Goal: Navigation & Orientation: Find specific page/section

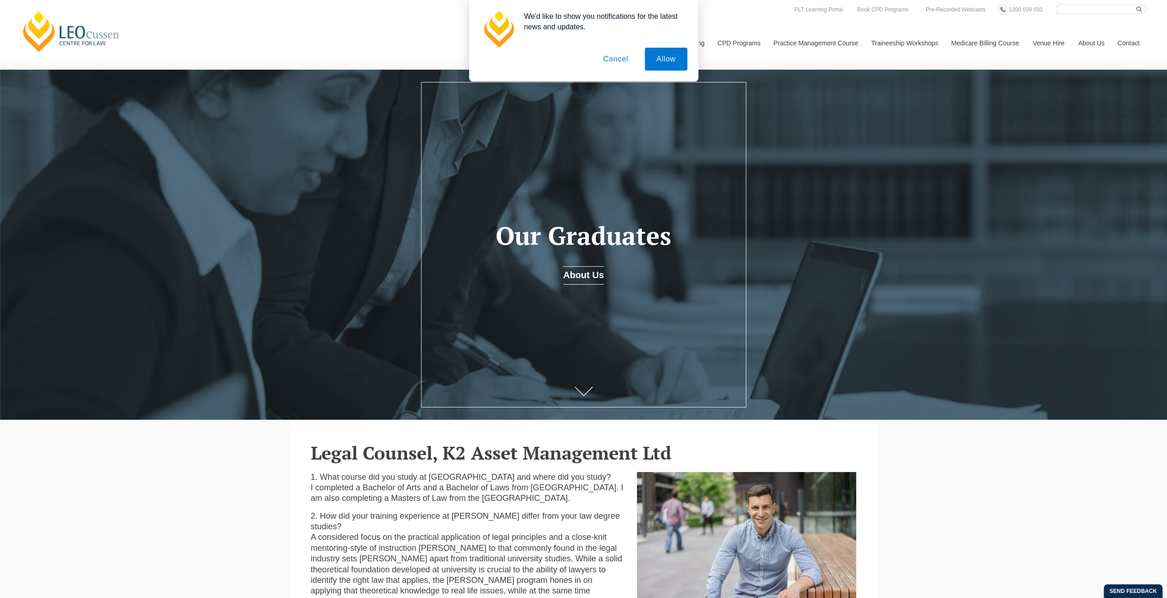
click at [618, 61] on button "Cancel" at bounding box center [615, 59] width 48 height 23
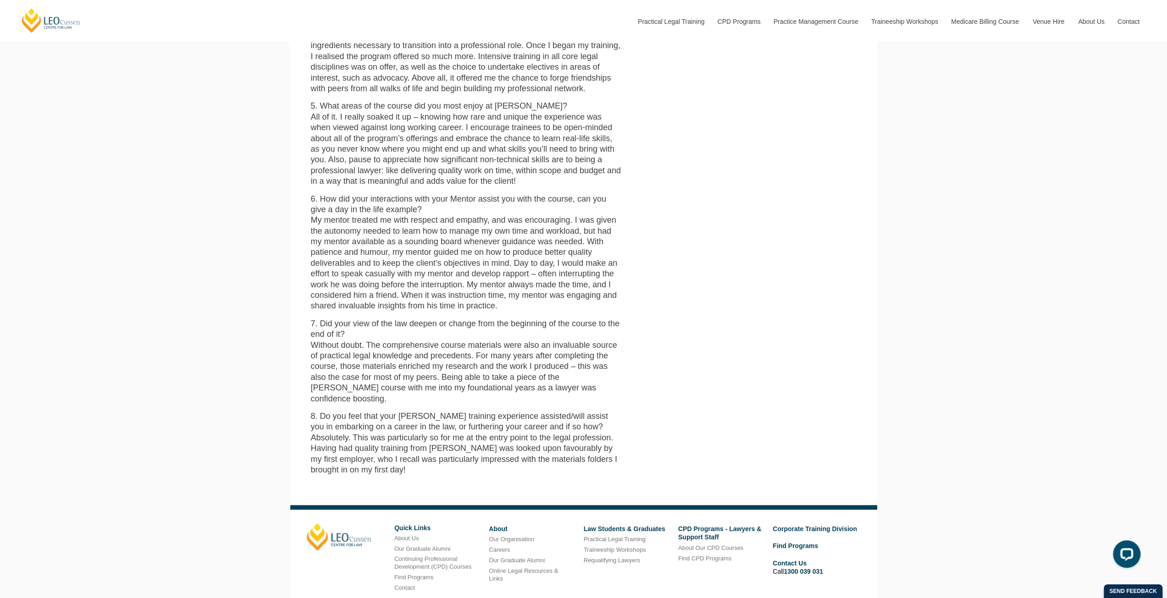
scroll to position [826, 0]
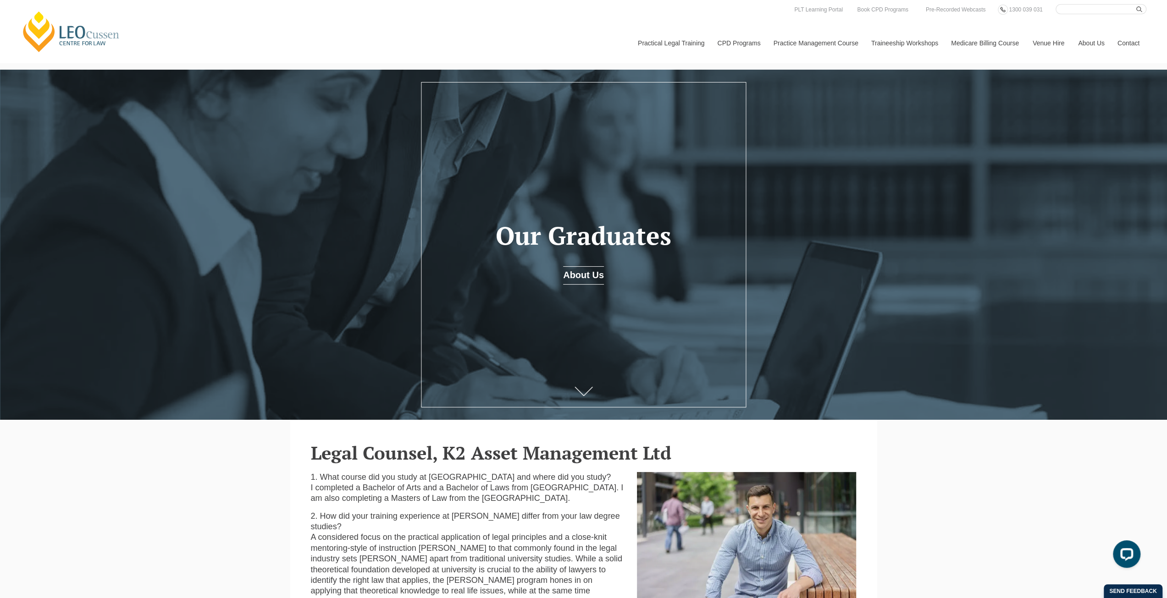
click at [586, 276] on link "About Us" at bounding box center [583, 275] width 41 height 18
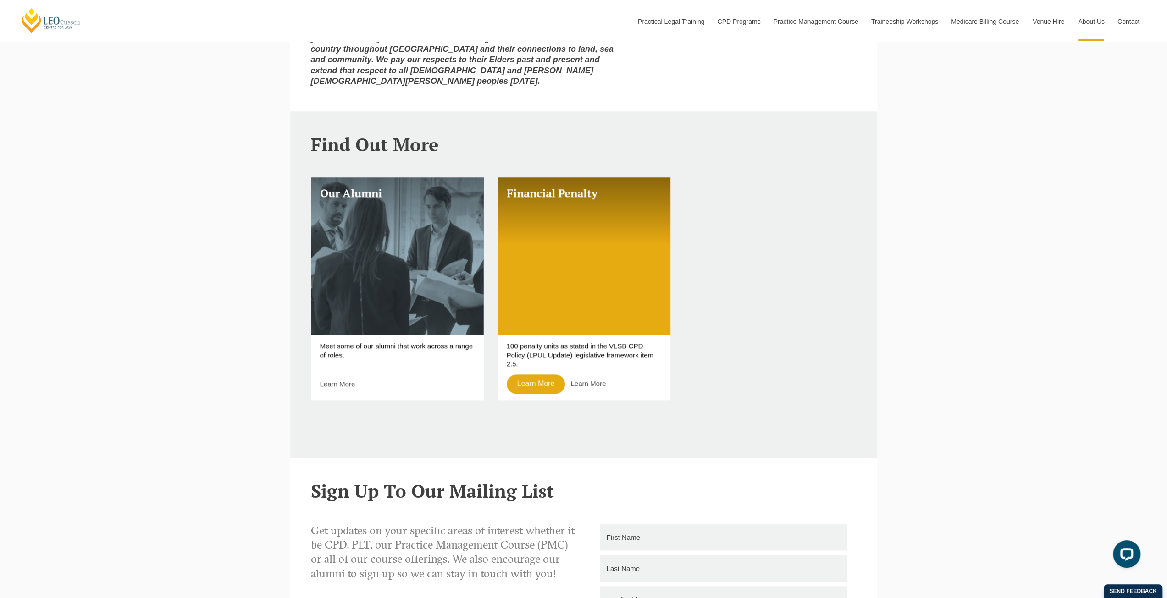
scroll to position [871, 0]
